Goal: Use online tool/utility: Utilize a website feature to perform a specific function

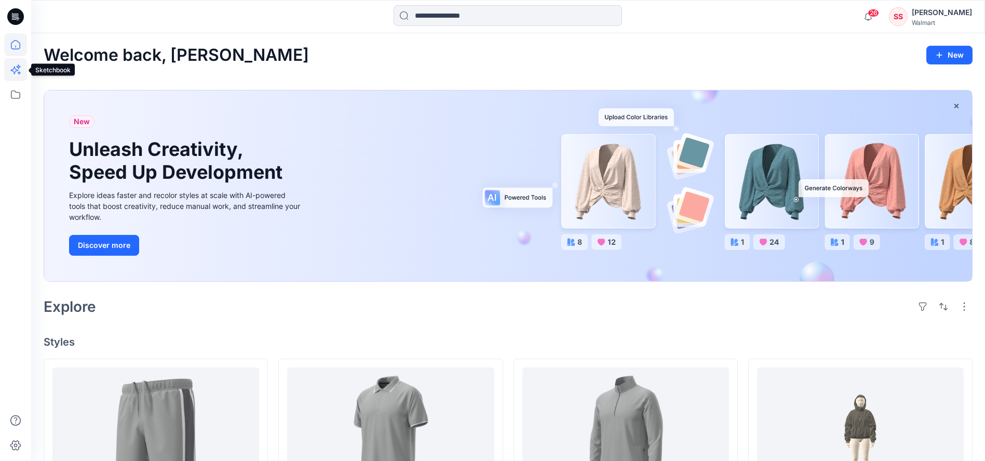
click at [18, 69] on icon at bounding box center [15, 69] width 23 height 23
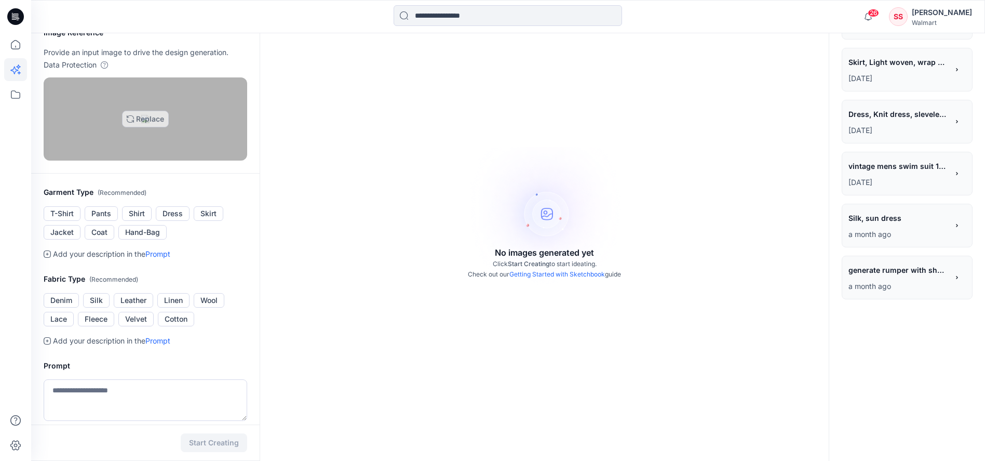
scroll to position [55, 0]
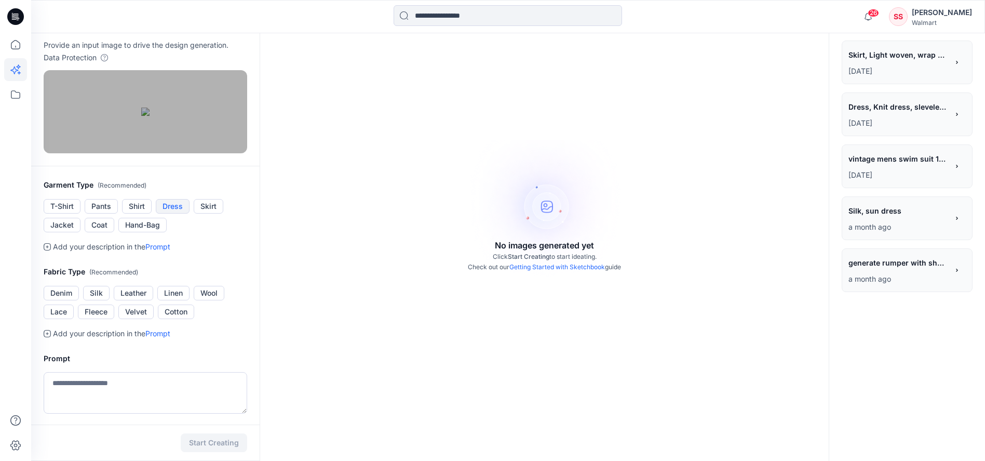
click at [163, 213] on button "Dress" at bounding box center [173, 206] width 34 height 15
click at [111, 253] on p "Add your description in the Prompt" at bounding box center [111, 246] width 117 height 12
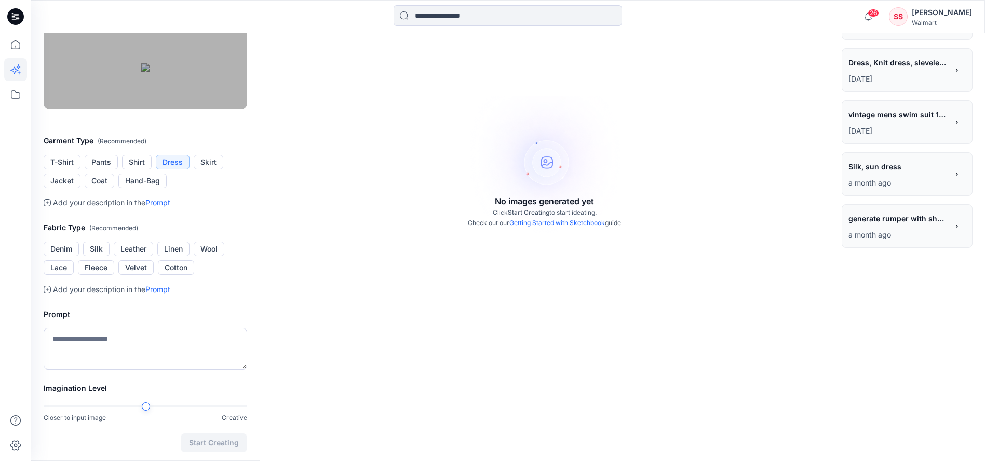
scroll to position [216, 0]
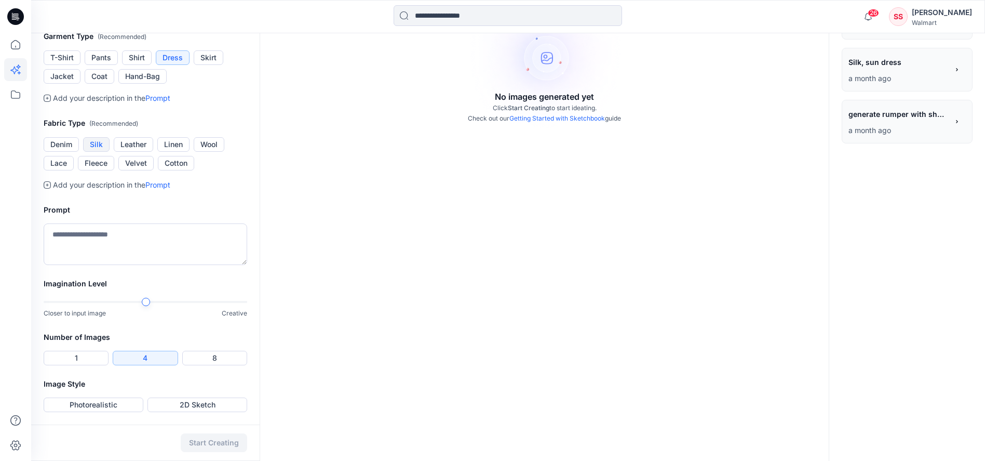
click at [89, 152] on button "Silk" at bounding box center [96, 144] width 26 height 15
click at [46, 189] on icon at bounding box center [47, 184] width 7 height 7
click at [51, 191] on div "Add your description in the Prompt" at bounding box center [146, 185] width 204 height 12
click at [45, 189] on icon at bounding box center [47, 184] width 7 height 7
click at [161, 189] on link "Prompt" at bounding box center [157, 184] width 25 height 9
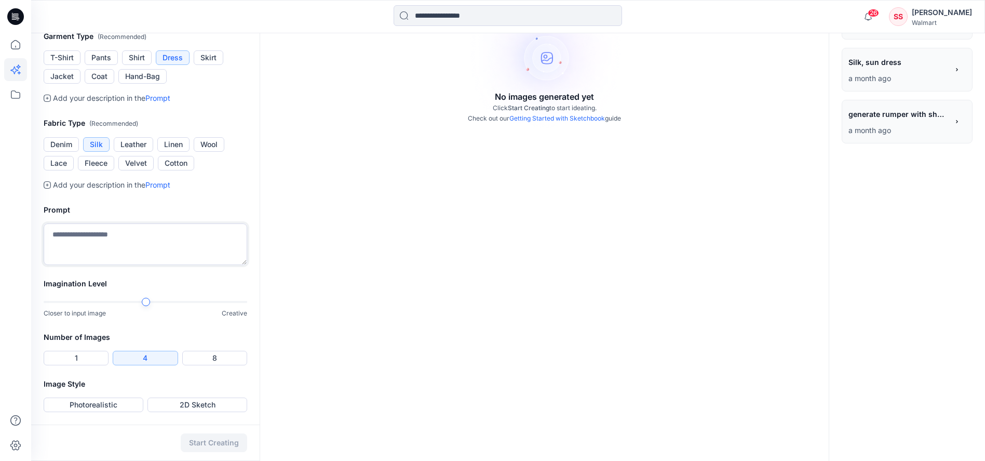
scroll to position [338, 0]
click at [77, 238] on textarea at bounding box center [146, 244] width 204 height 42
type textarea "**********"
click at [68, 356] on button "1" at bounding box center [76, 358] width 65 height 15
click at [175, 400] on button "2D Sketch" at bounding box center [198, 404] width 100 height 15
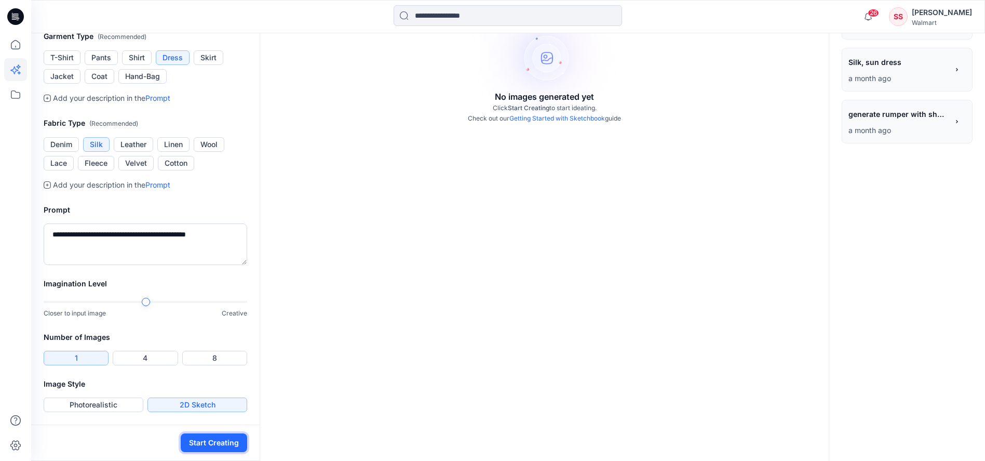
click at [204, 445] on button "Start Creating" at bounding box center [214, 442] width 66 height 19
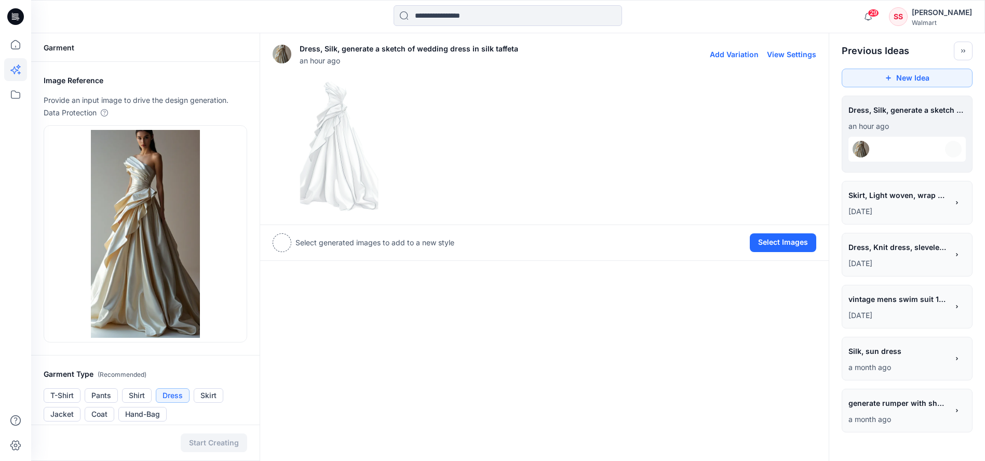
click at [330, 131] on img at bounding box center [339, 145] width 132 height 132
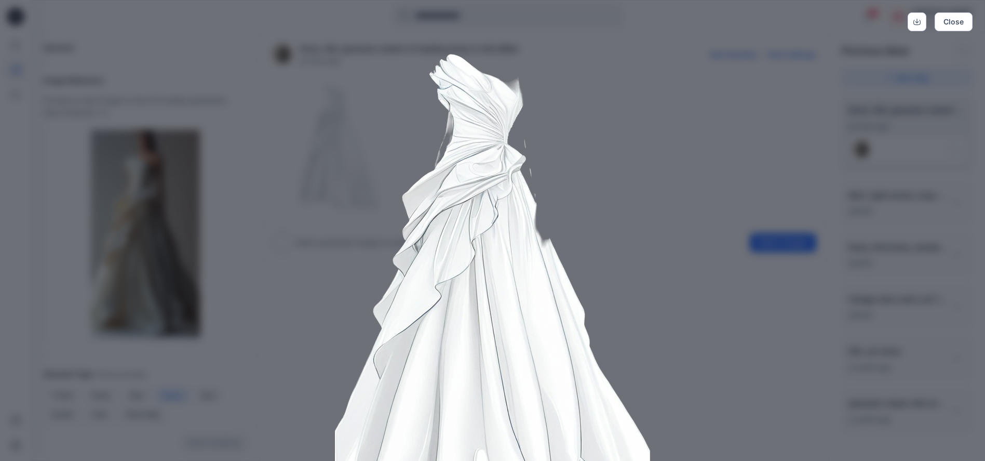
click at [397, 96] on img at bounding box center [493, 314] width 532 height 532
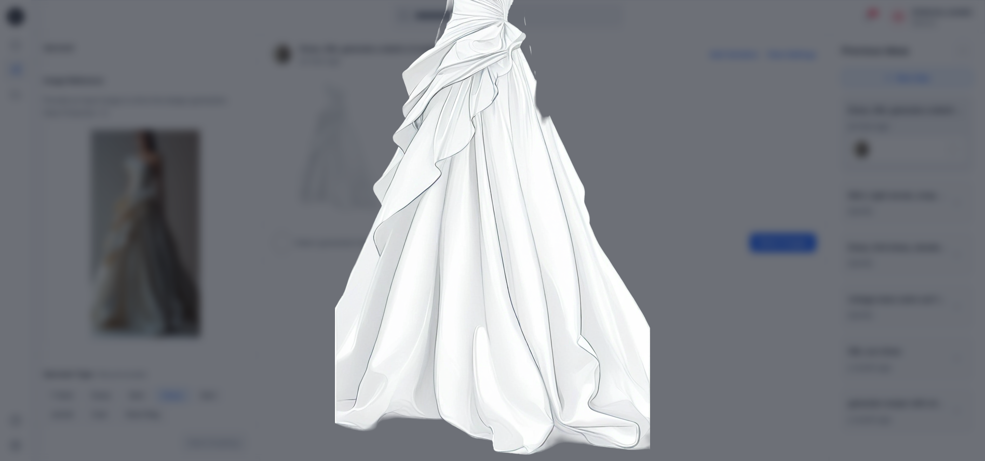
scroll to position [123, 0]
click at [123, 54] on div "Close" at bounding box center [492, 230] width 985 height 461
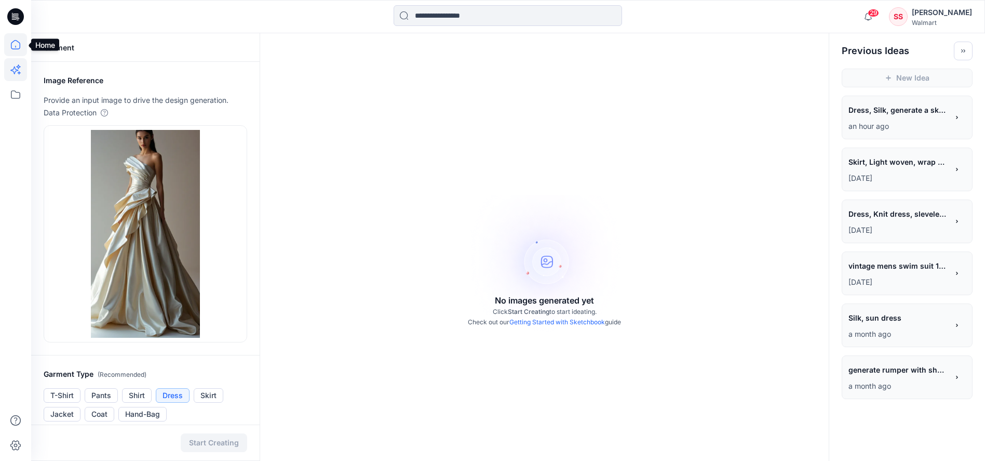
click at [7, 47] on icon at bounding box center [15, 44] width 23 height 23
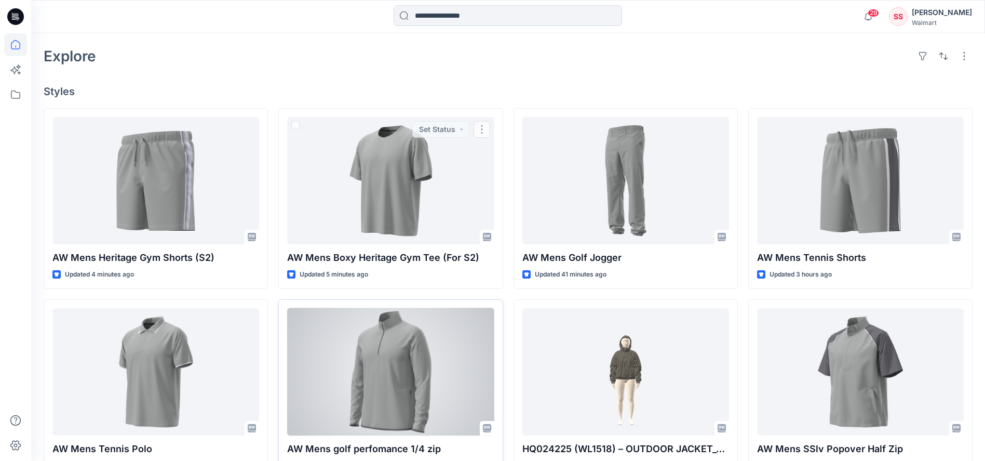
scroll to position [321, 0]
